Goal: Transaction & Acquisition: Purchase product/service

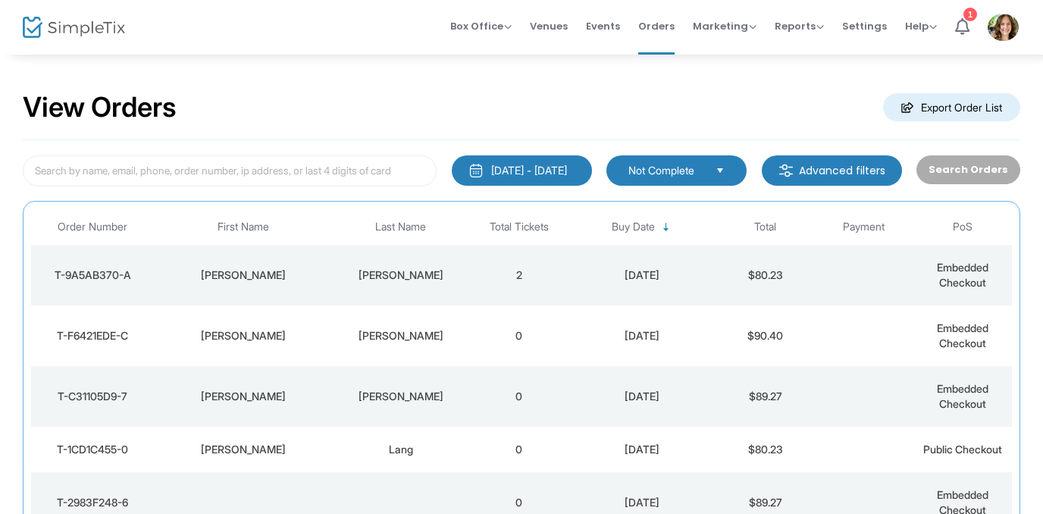
click at [445, 273] on div "[PERSON_NAME]" at bounding box center [401, 275] width 130 height 15
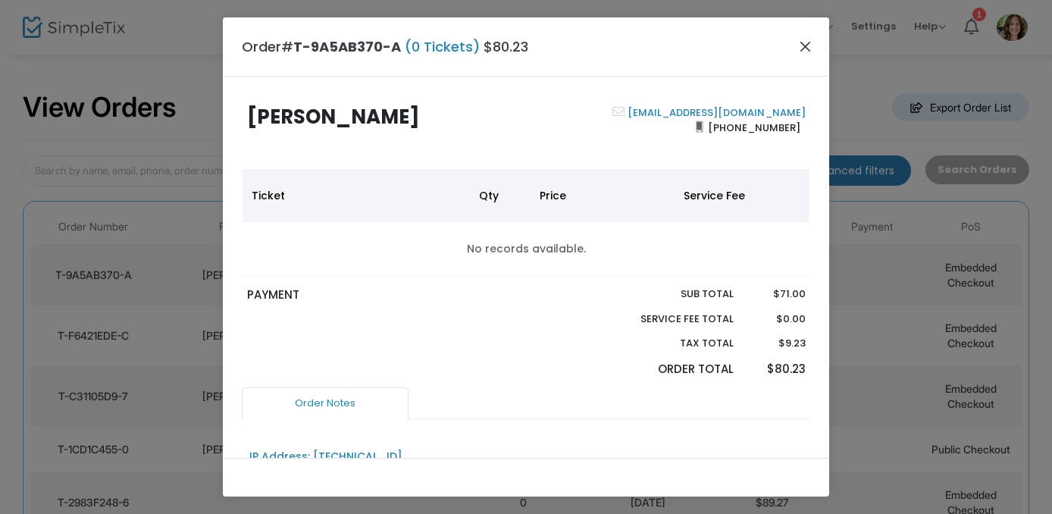
click at [803, 51] on button "Close" at bounding box center [806, 46] width 20 height 20
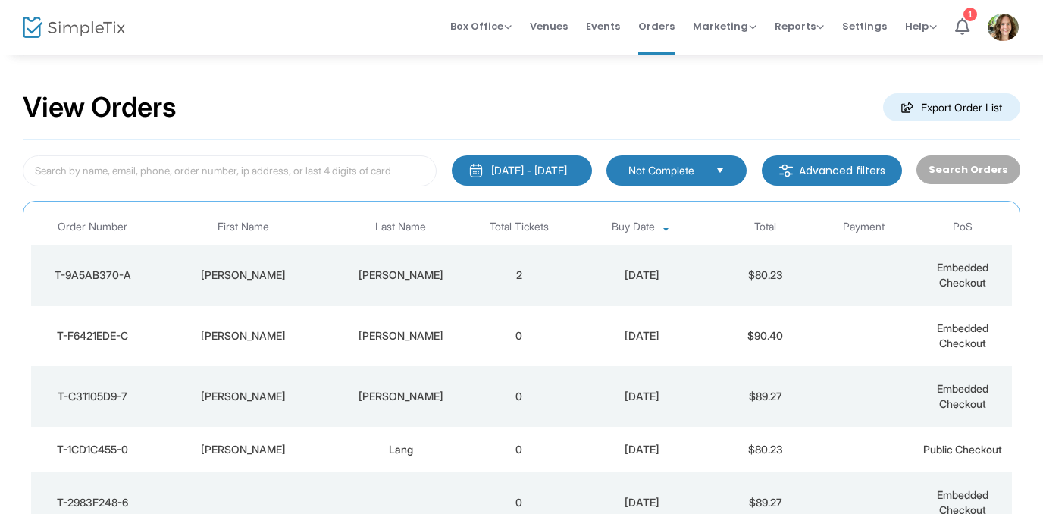
click at [404, 274] on div "[PERSON_NAME]" at bounding box center [401, 275] width 130 height 15
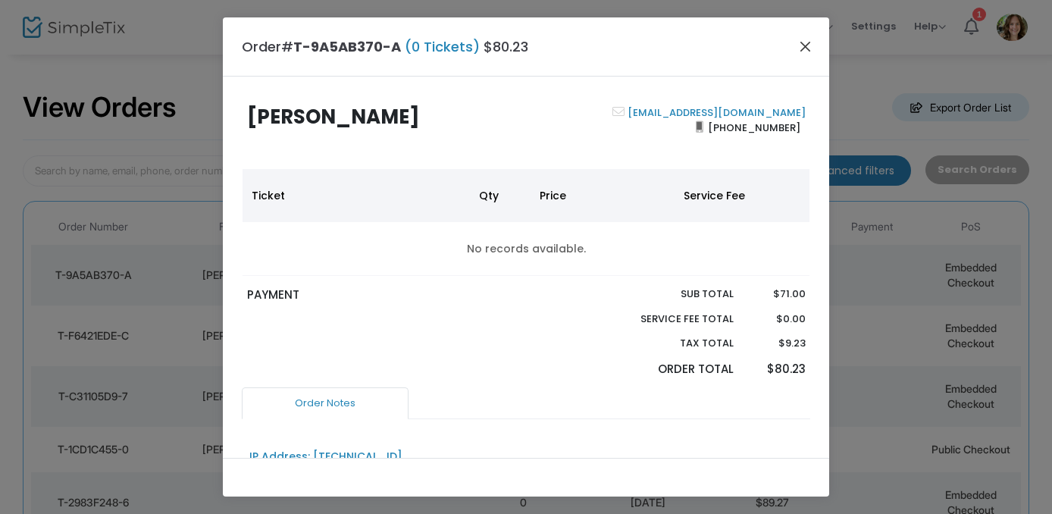
click at [804, 52] on button "Close" at bounding box center [806, 46] width 20 height 20
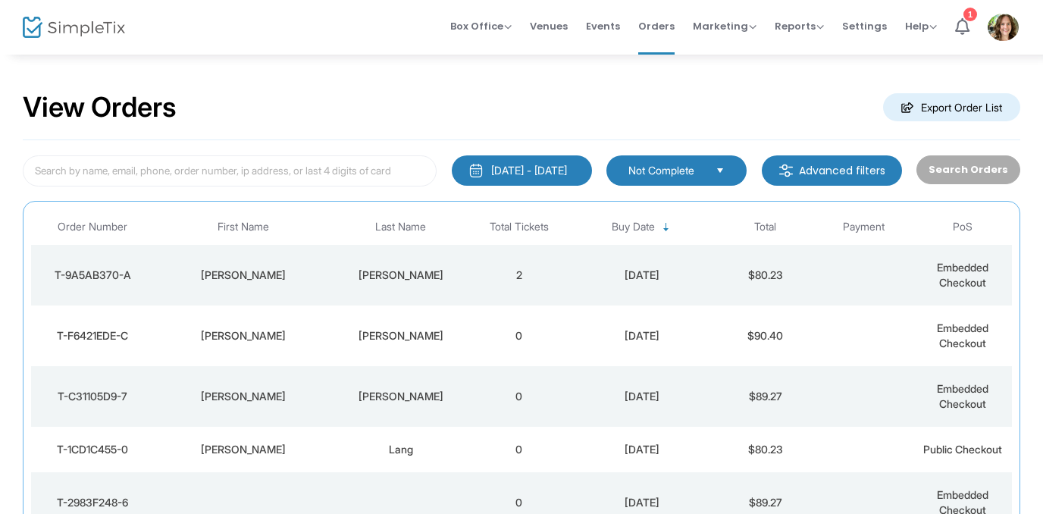
click at [675, 277] on div "[DATE]" at bounding box center [642, 275] width 140 height 15
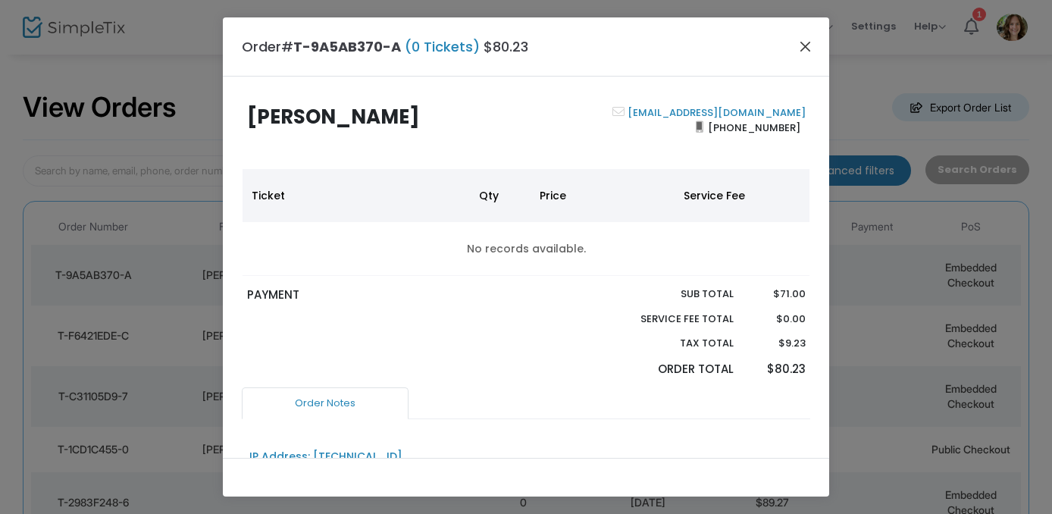
click at [807, 44] on button "Close" at bounding box center [806, 46] width 20 height 20
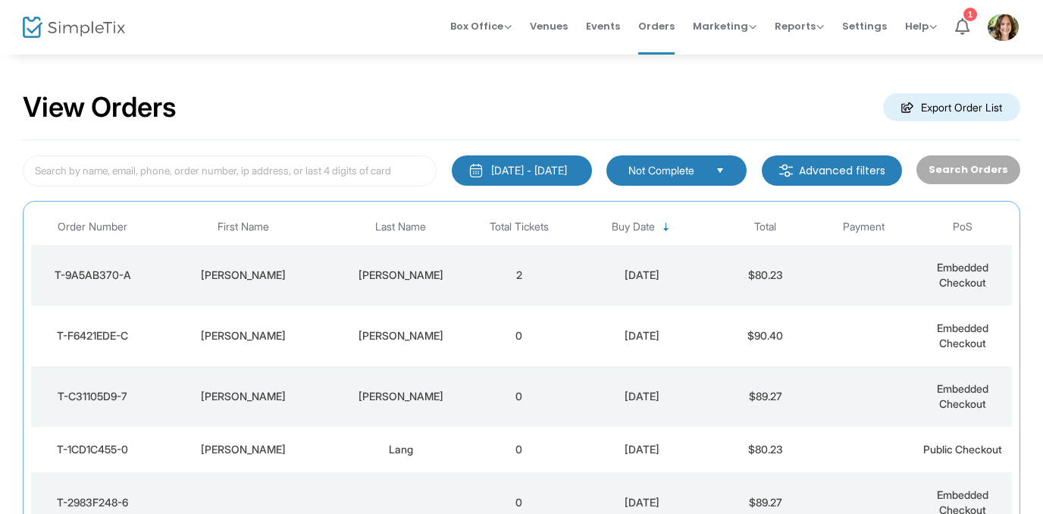
click at [730, 171] on span "Select" at bounding box center [720, 170] width 25 height 25
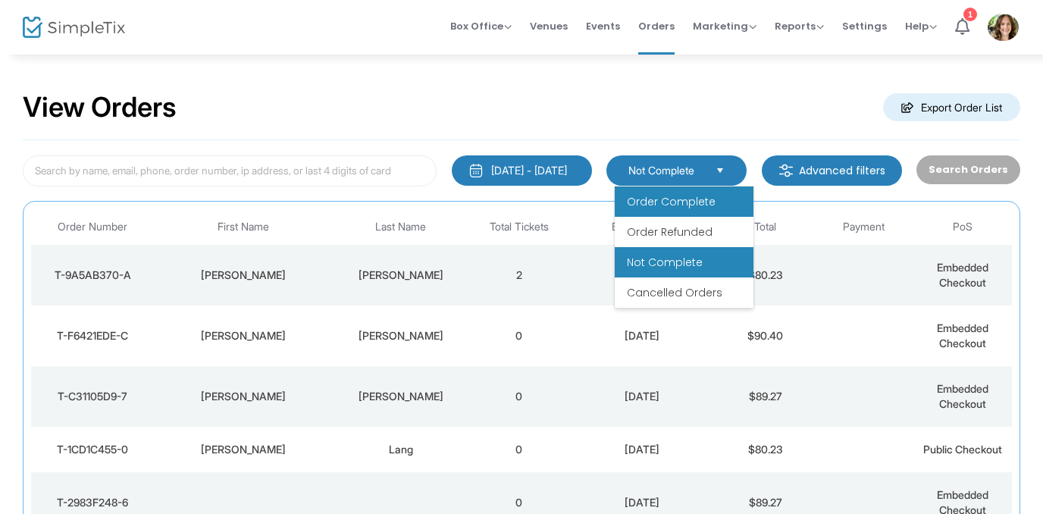
click at [713, 196] on li "Order Complete" at bounding box center [684, 201] width 139 height 30
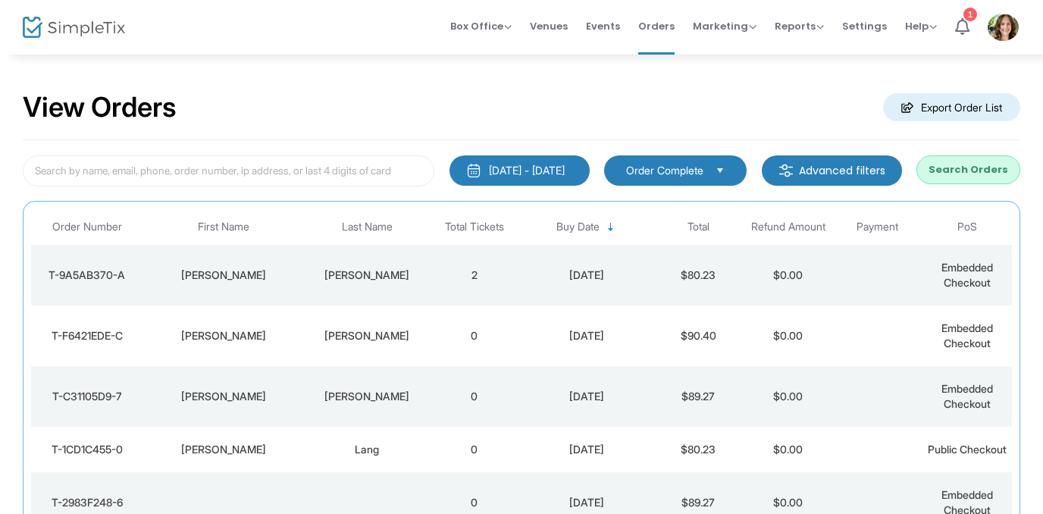
click at [697, 268] on td "$80.23" at bounding box center [697, 275] width 89 height 61
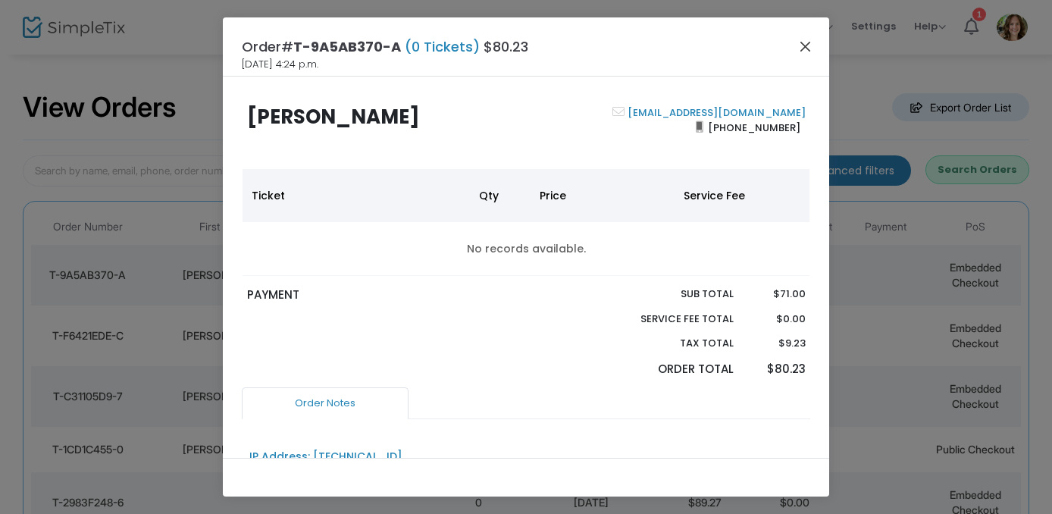
click at [806, 50] on button "Close" at bounding box center [806, 46] width 20 height 20
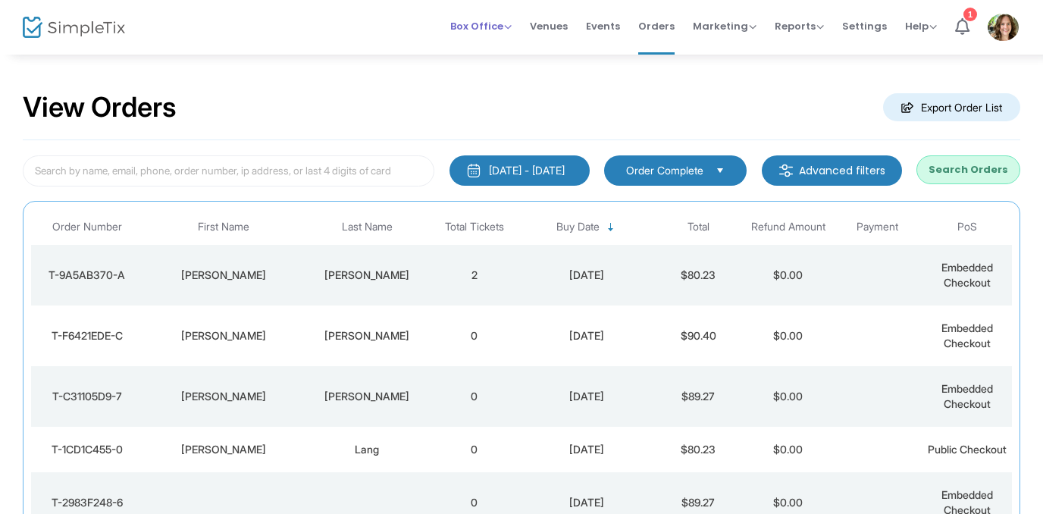
click at [512, 26] on span "Box Office" at bounding box center [480, 26] width 61 height 14
click at [510, 46] on li "Sell Tickets" at bounding box center [504, 51] width 108 height 30
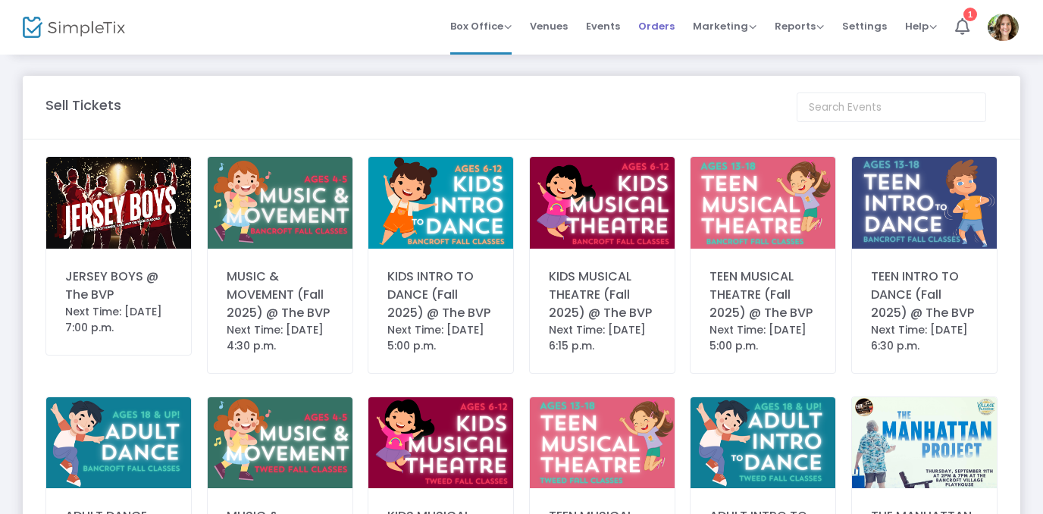
click at [668, 29] on span "Orders" at bounding box center [656, 26] width 36 height 39
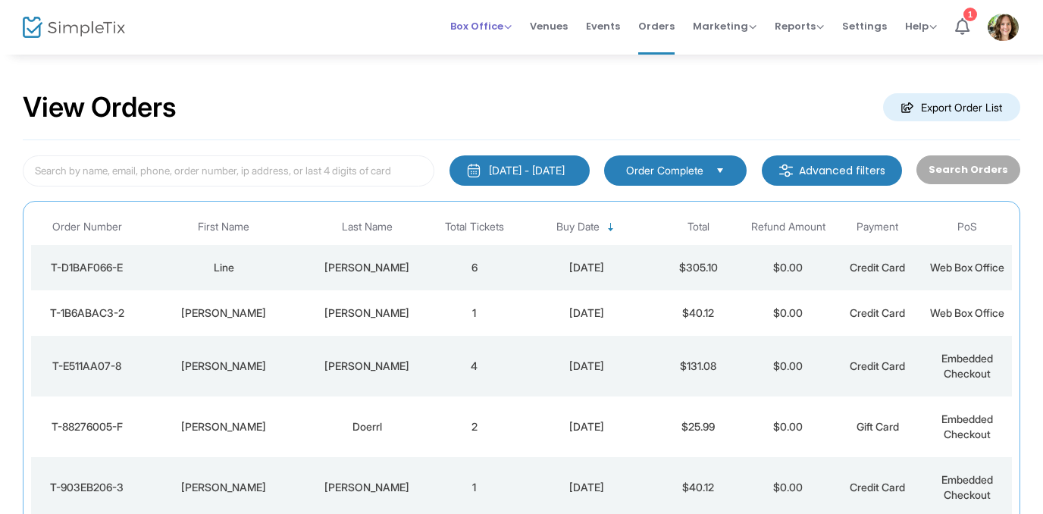
click at [512, 27] on span "Box Office" at bounding box center [480, 26] width 61 height 14
click at [511, 45] on li "Sell Tickets" at bounding box center [504, 51] width 108 height 30
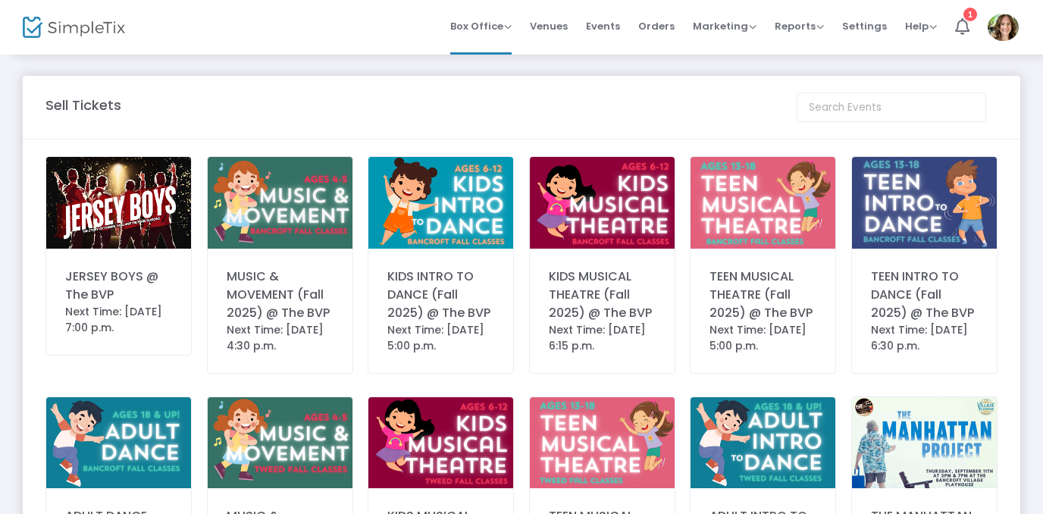
click at [94, 313] on div "Next Time: [DATE] 7:00 p.m." at bounding box center [118, 320] width 107 height 32
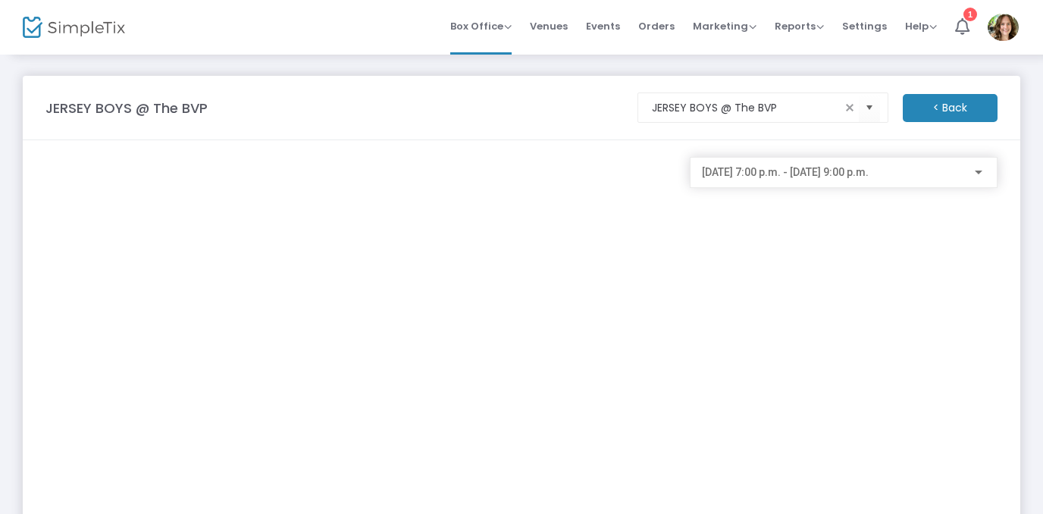
click at [981, 173] on div at bounding box center [979, 173] width 8 height 4
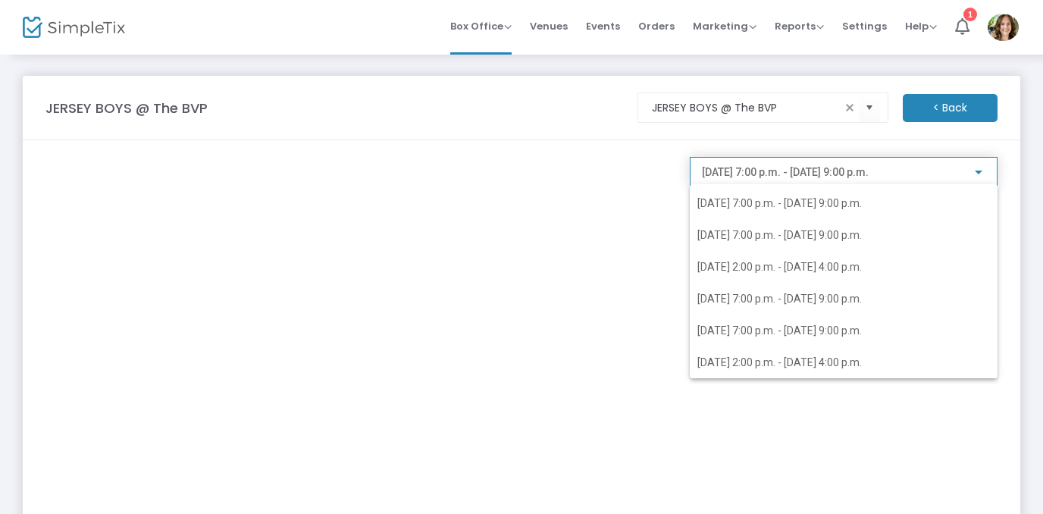
scroll to position [110, 0]
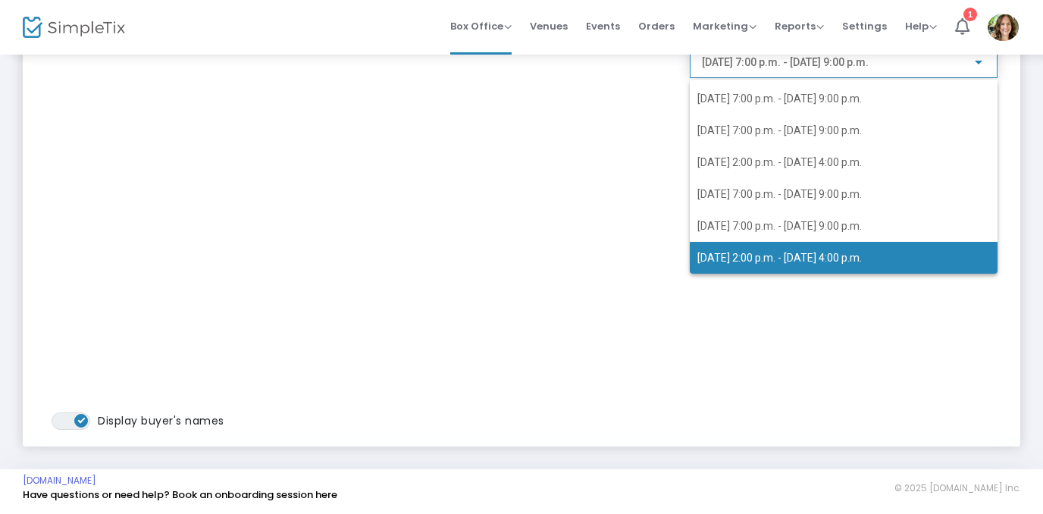
click at [843, 253] on span "[DATE] 2:00 p.m. - [DATE] 4:00 p.m." at bounding box center [779, 258] width 164 height 12
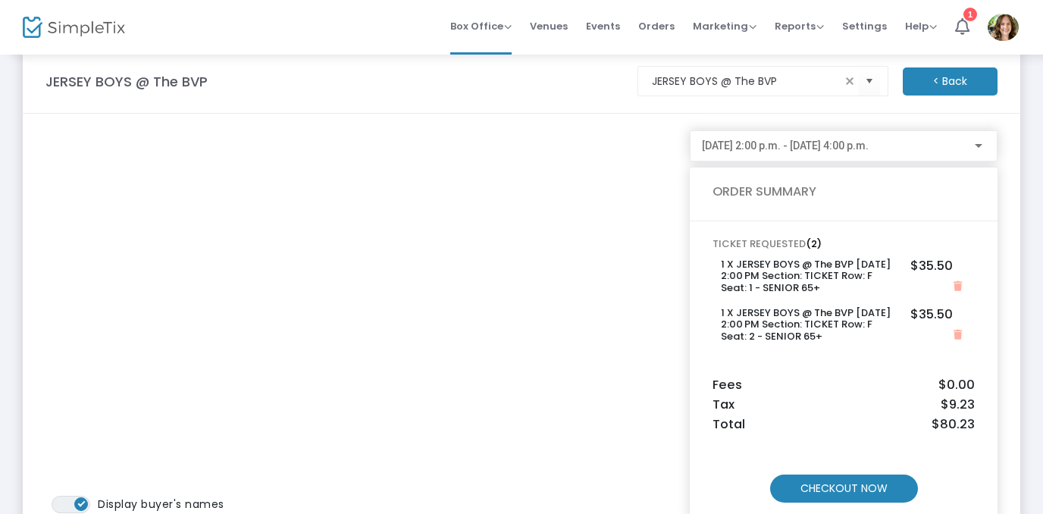
scroll to position [31, 0]
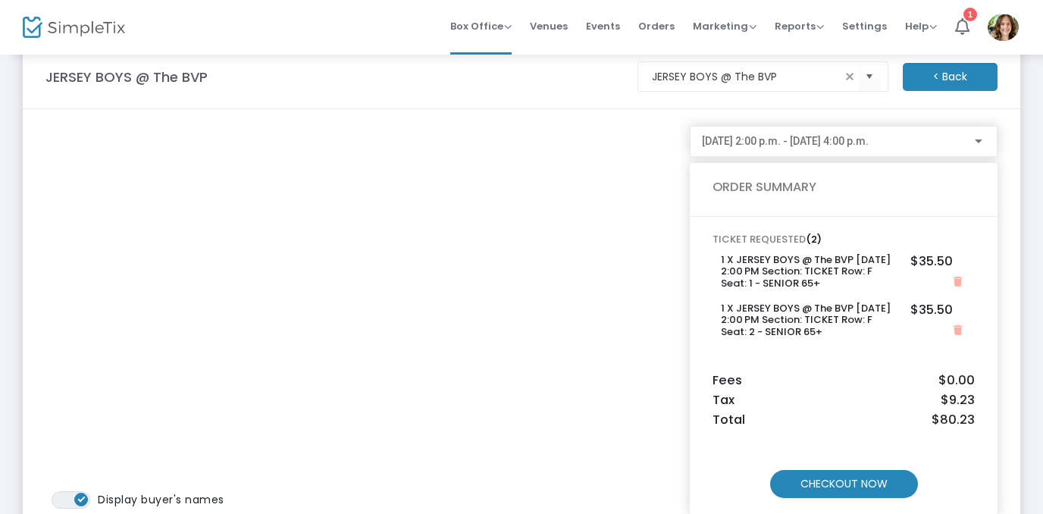
click at [857, 484] on m-button "CHECKOUT NOW" at bounding box center [844, 484] width 148 height 28
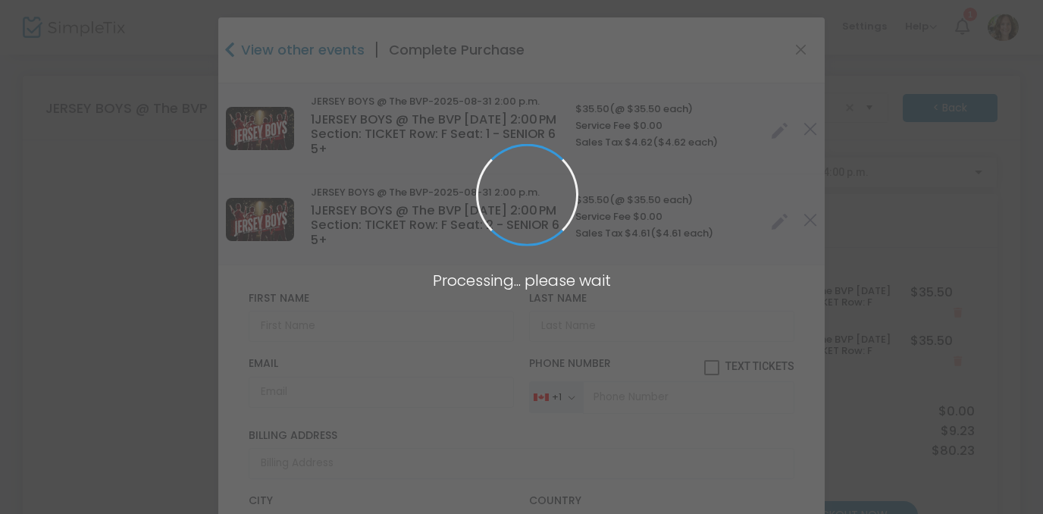
type input "[GEOGRAPHIC_DATA]"
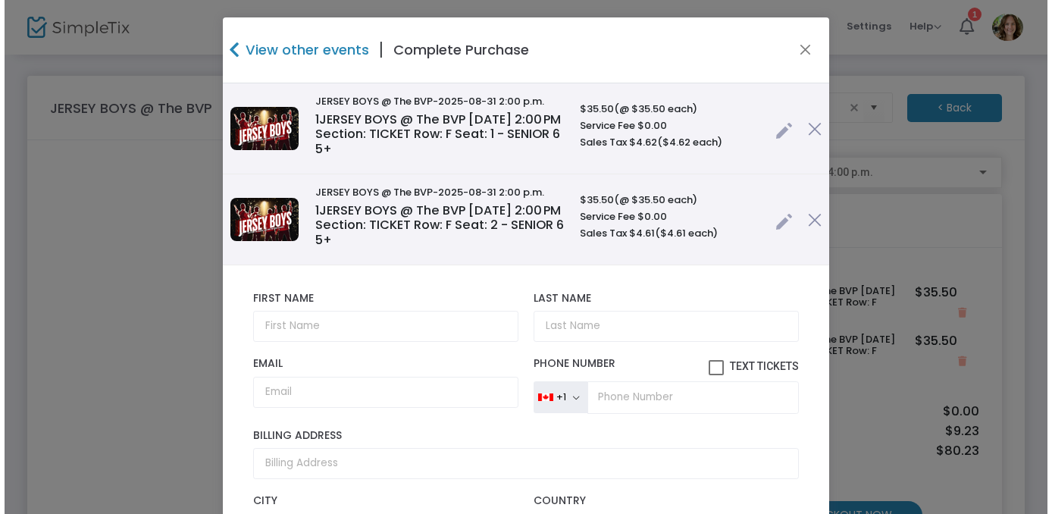
scroll to position [0, 0]
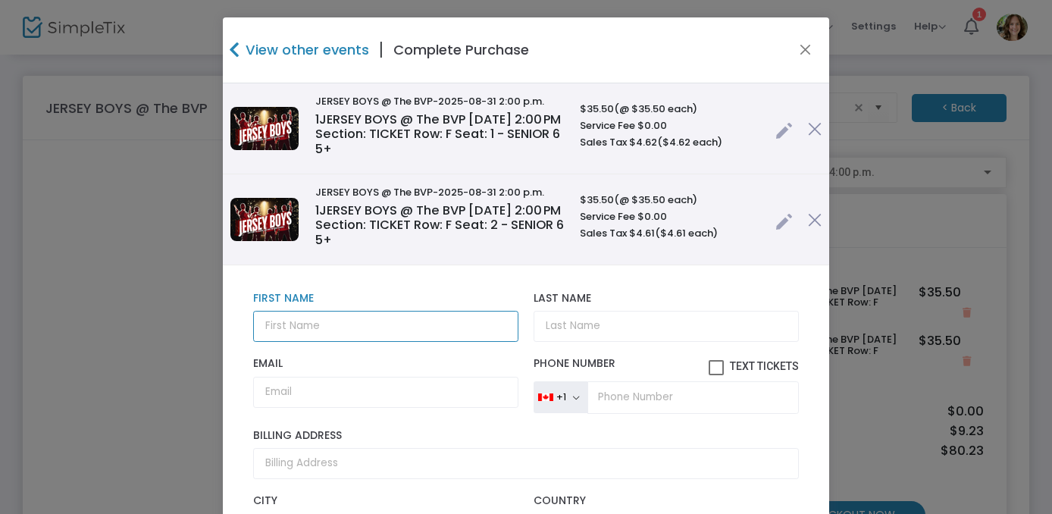
click at [387, 324] on input "text" at bounding box center [385, 326] width 265 height 31
type input "[PERSON_NAME]"
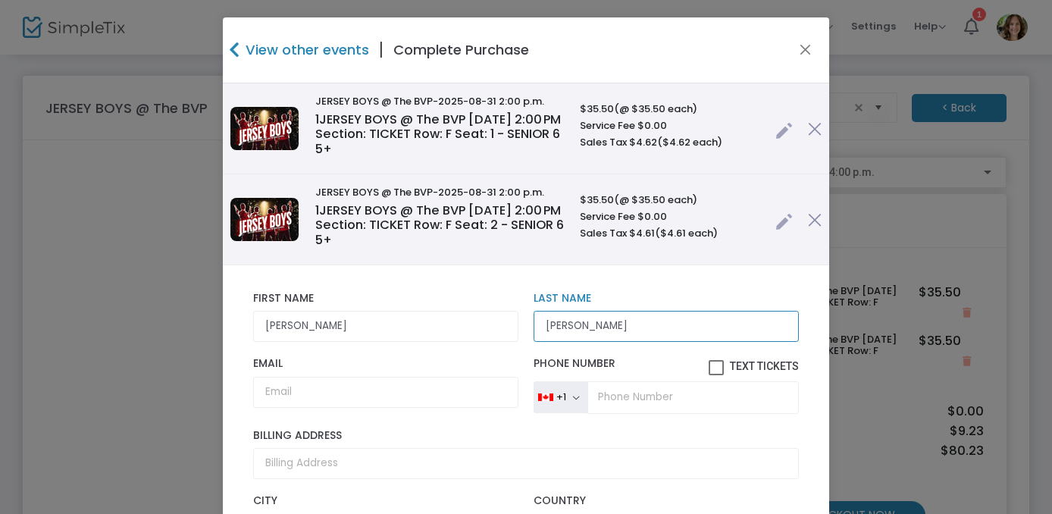
type input "[PERSON_NAME]"
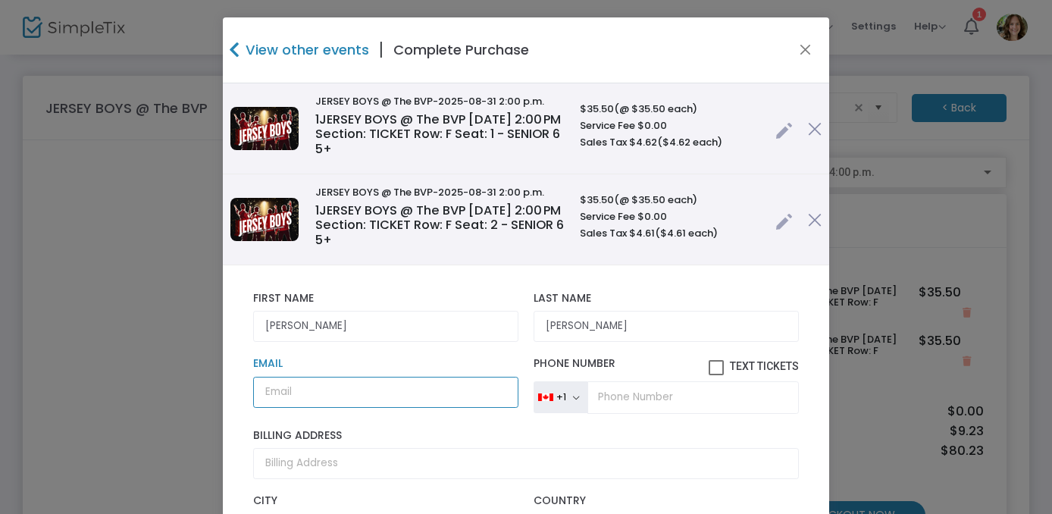
click at [318, 392] on input "Email" at bounding box center [385, 392] width 265 height 31
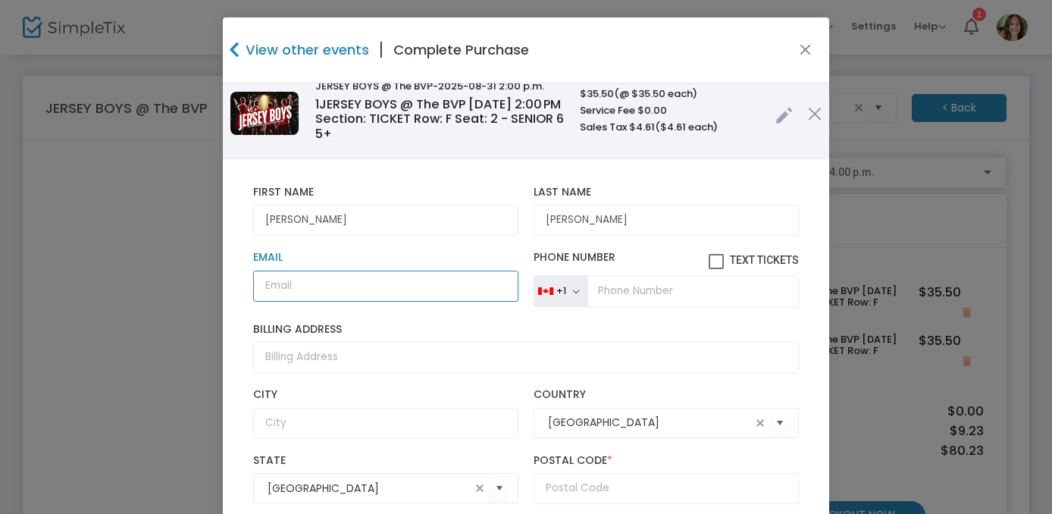
scroll to position [107, 0]
type input "[EMAIL_ADDRESS][DOMAIN_NAME]"
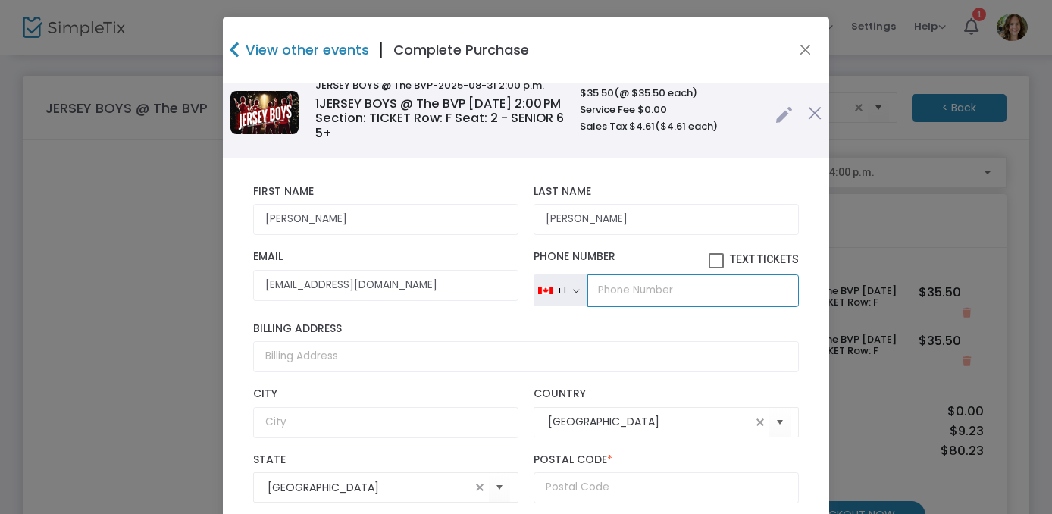
click at [676, 291] on input "tel" at bounding box center [692, 290] width 211 height 32
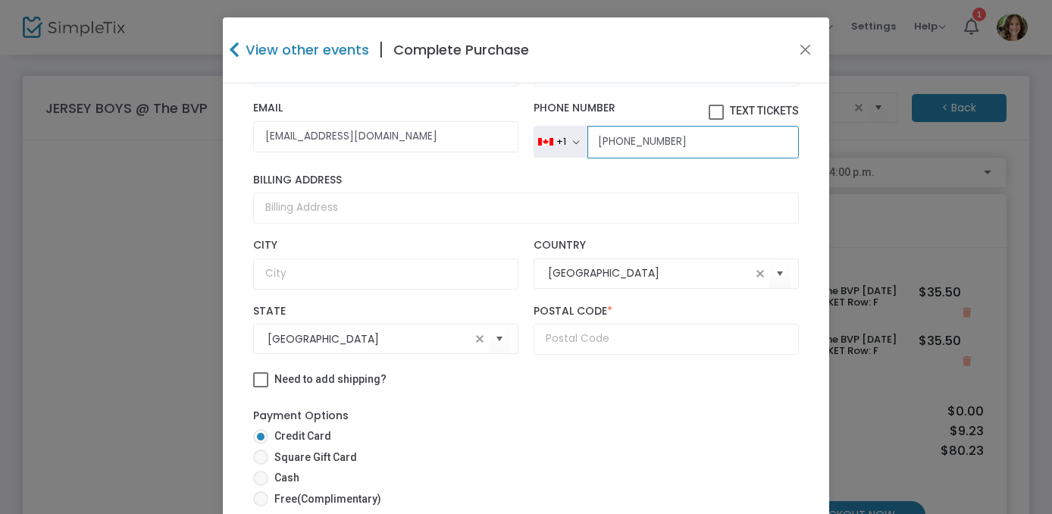
type input "[PHONE_NUMBER]"
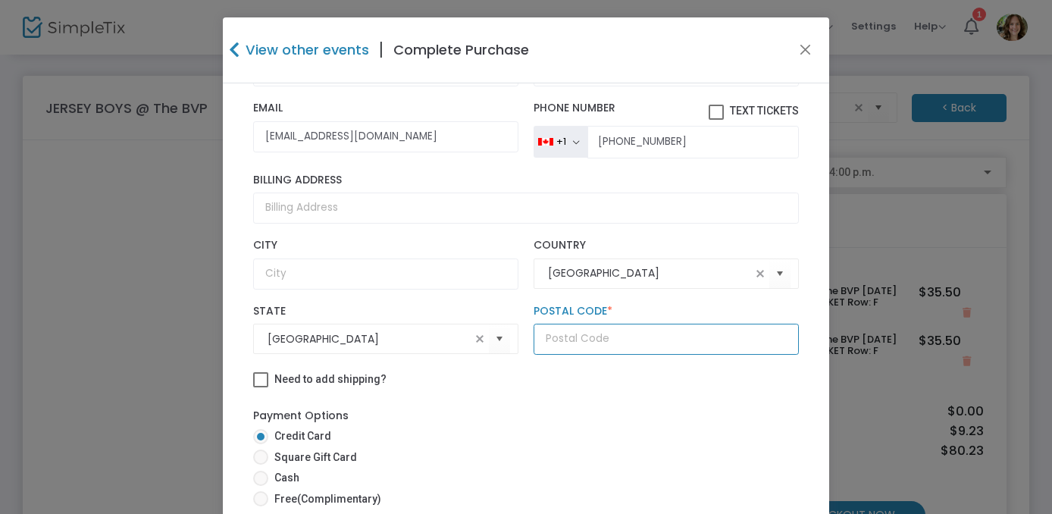
click at [610, 346] on input "text" at bounding box center [665, 339] width 265 height 31
